Goal: Obtain resource: Download file/media

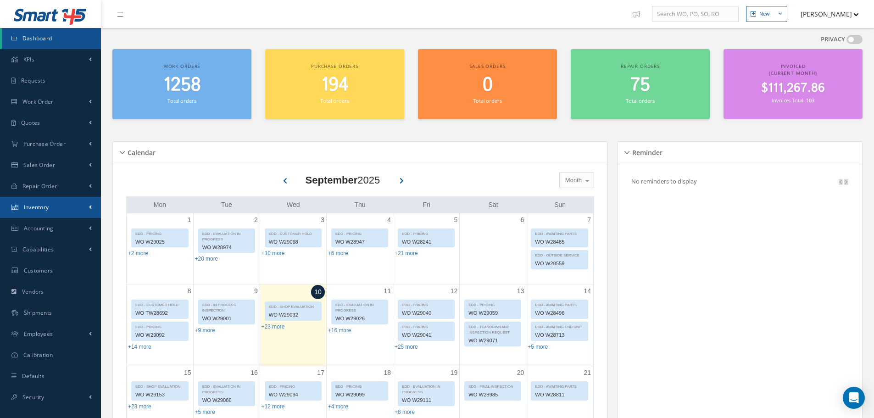
click at [77, 211] on link "Inventory" at bounding box center [50, 207] width 101 height 21
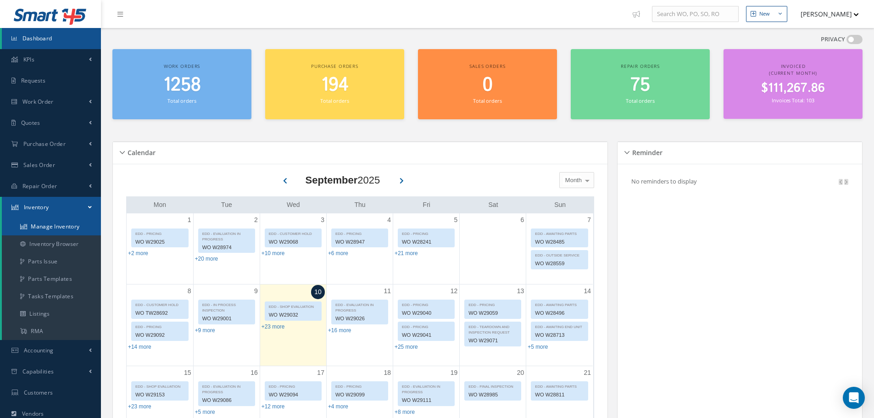
click at [66, 227] on link "Manage Inventory" at bounding box center [51, 226] width 99 height 17
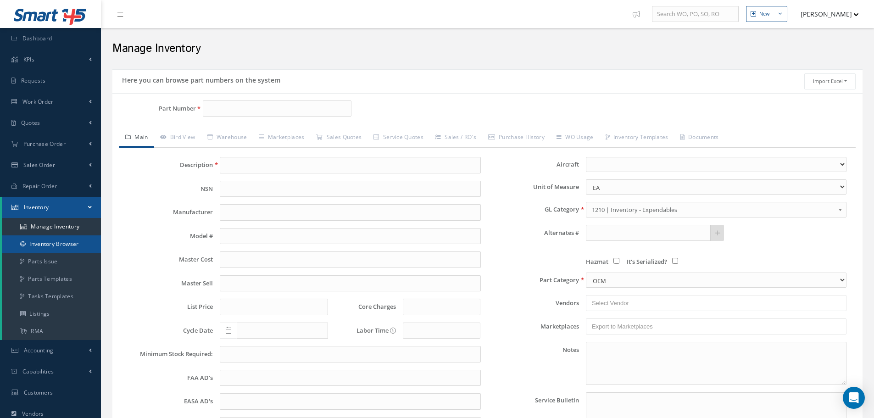
click at [52, 239] on link "Inventory Browser" at bounding box center [51, 243] width 99 height 17
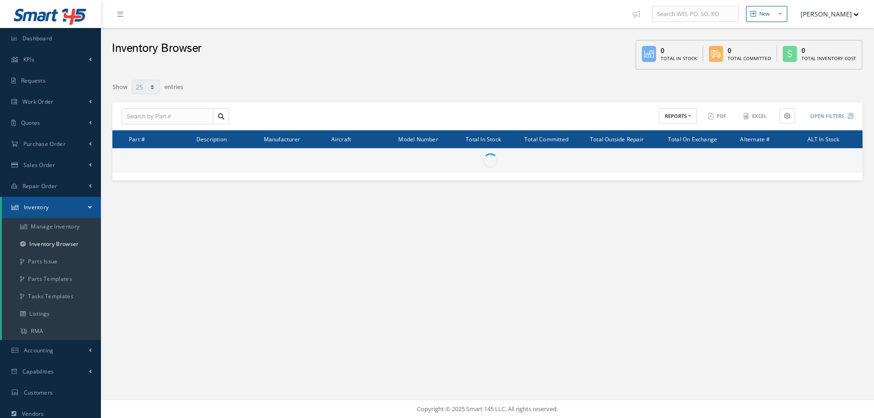
select select "25"
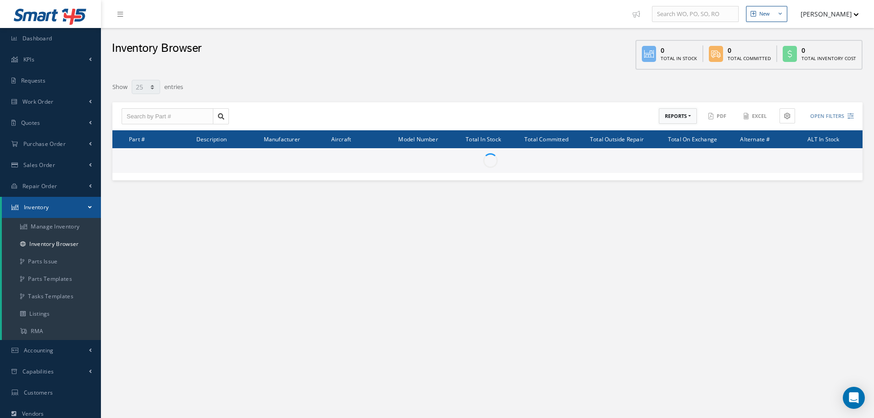
click at [675, 117] on button "REPORTS" at bounding box center [678, 116] width 38 height 16
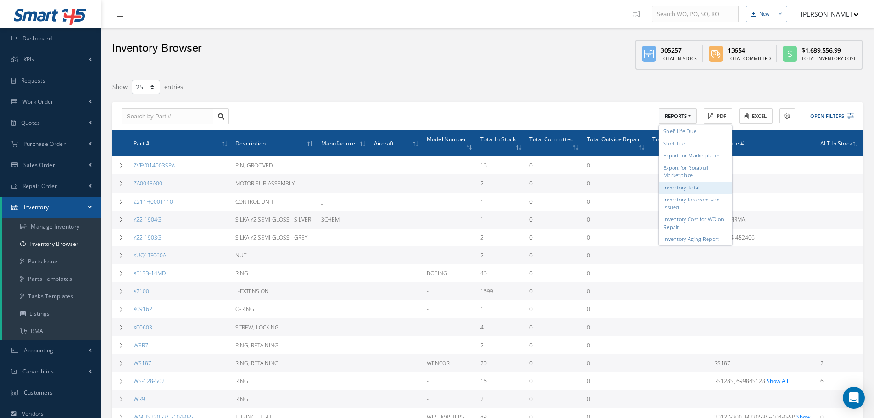
click at [695, 190] on link "Inventory Total" at bounding box center [695, 187] width 73 height 12
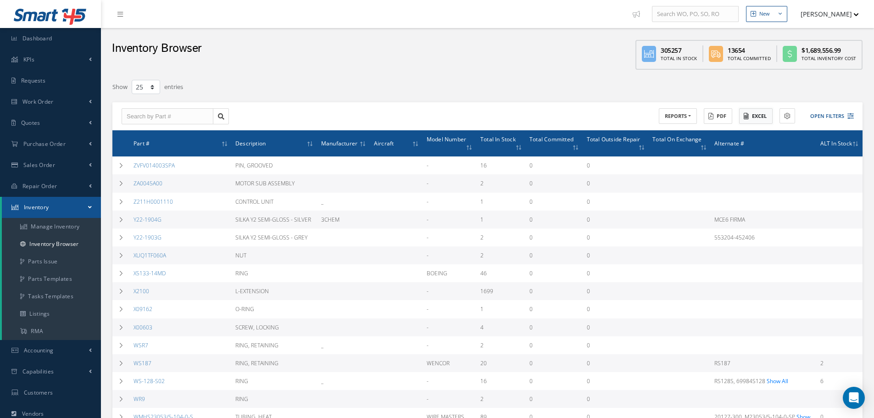
click at [758, 115] on button "Excel" at bounding box center [755, 116] width 33 height 16
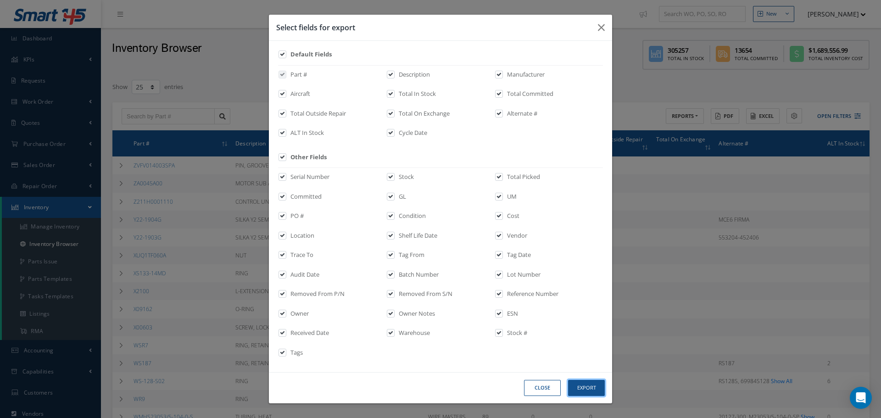
click at [597, 390] on button "Export" at bounding box center [586, 388] width 37 height 16
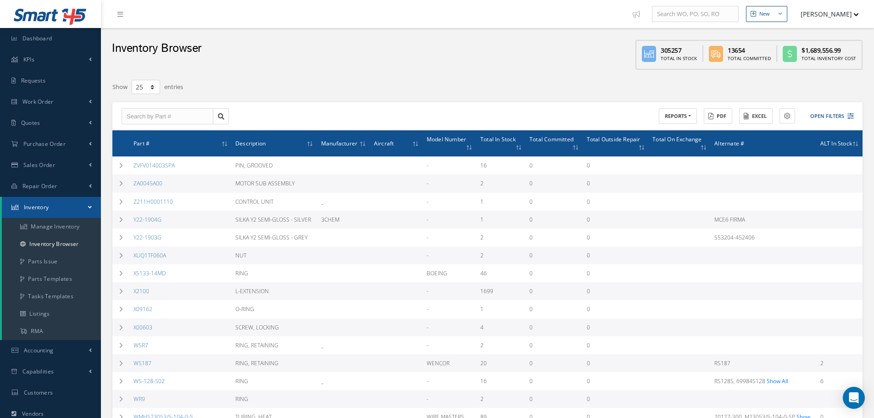
click at [592, 74] on div "Inventory Browser 305257 Total In Stock 13654 Total Committed $1,689,556.99 Tot…" at bounding box center [487, 51] width 773 height 46
click at [687, 118] on button "REPORTS" at bounding box center [678, 116] width 38 height 16
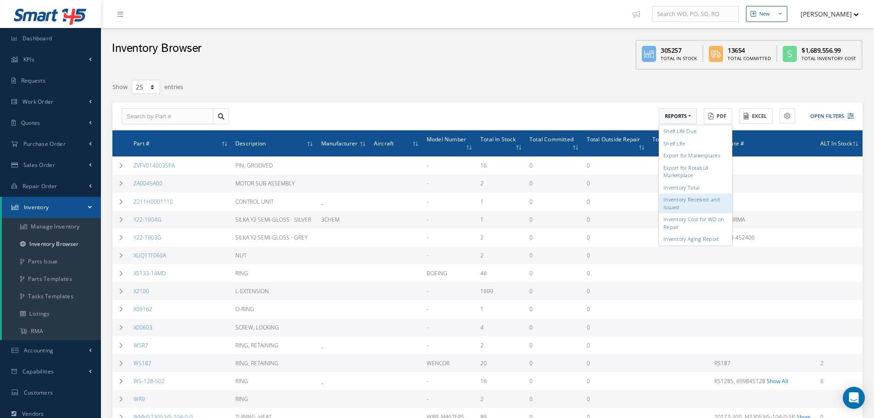
click at [718, 206] on link "Inventory Received and Issued" at bounding box center [695, 204] width 73 height 20
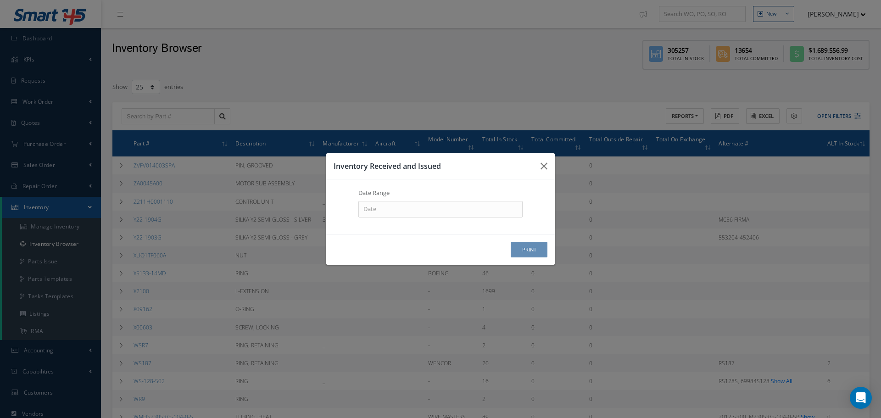
click at [402, 217] on div "Date Range" at bounding box center [441, 207] width 192 height 36
click at [400, 208] on input at bounding box center [440, 209] width 164 height 17
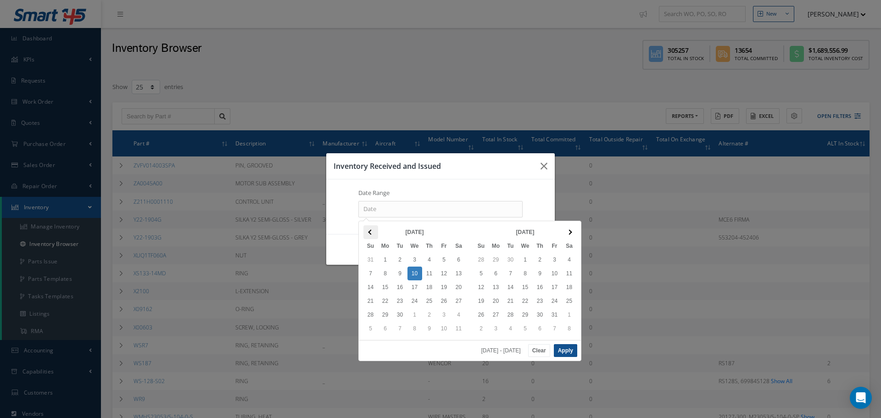
click at [372, 234] on th at bounding box center [370, 232] width 15 height 14
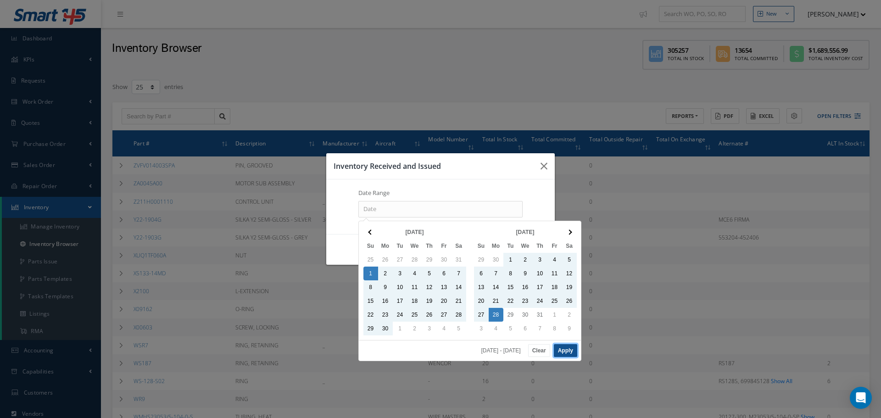
click at [573, 354] on button "Apply" at bounding box center [565, 350] width 23 height 13
type input "06/01/2025 - 07/28/2025"
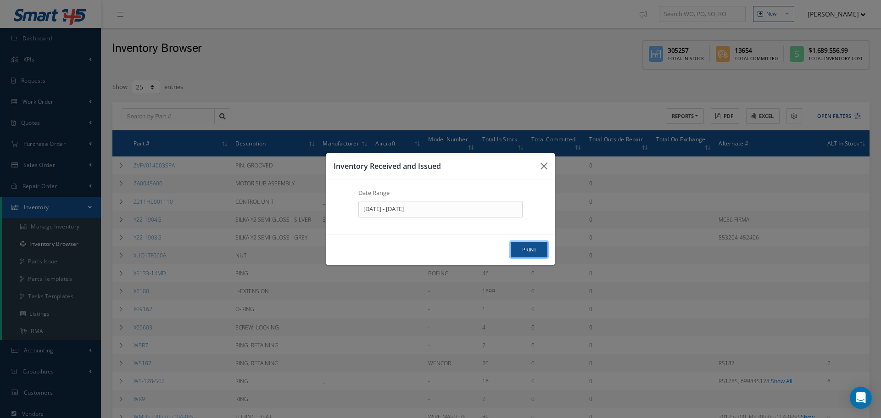
click at [525, 251] on button "print" at bounding box center [529, 250] width 37 height 16
